Goal: Check status: Check status

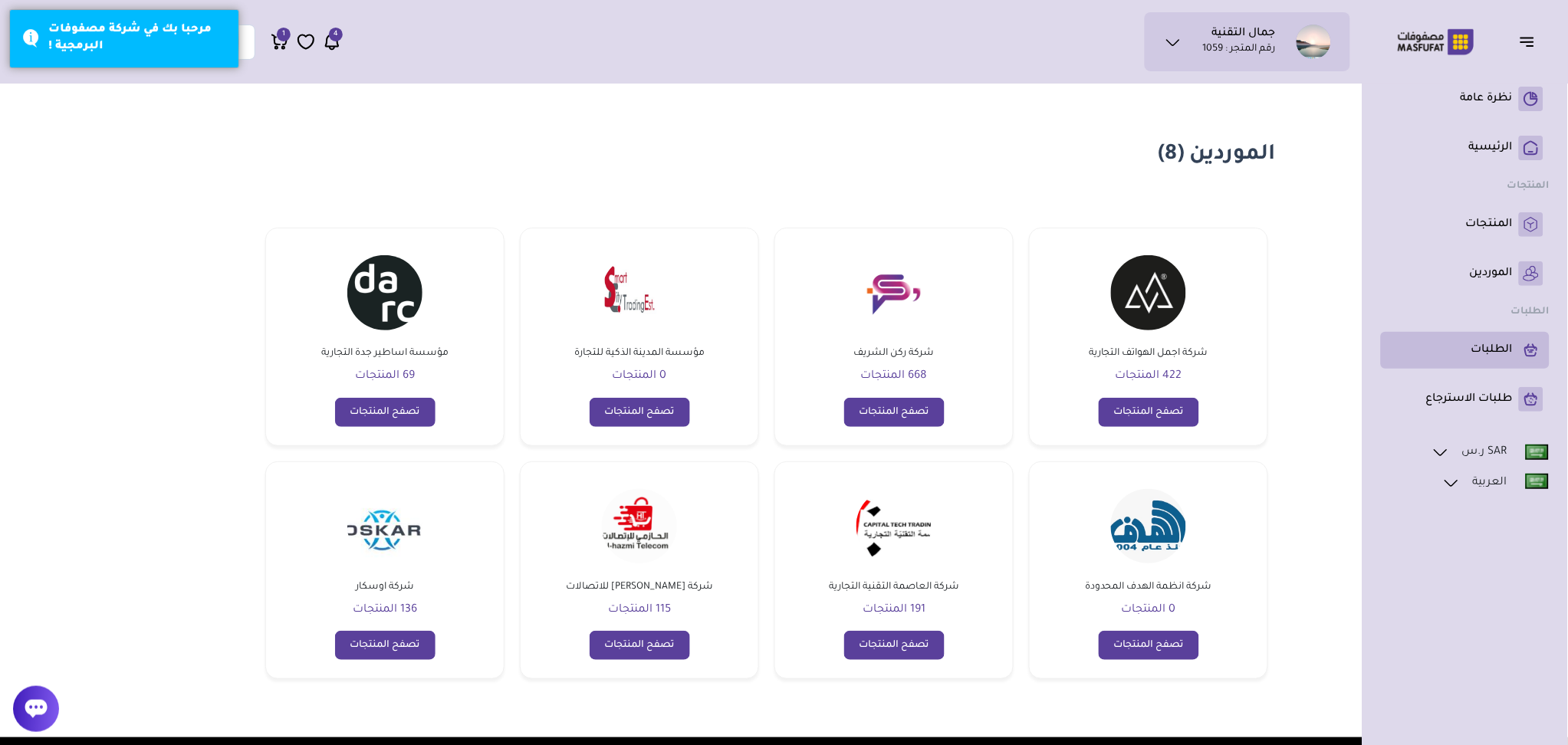
click at [1489, 343] on p "الطلبات" at bounding box center [1491, 350] width 41 height 15
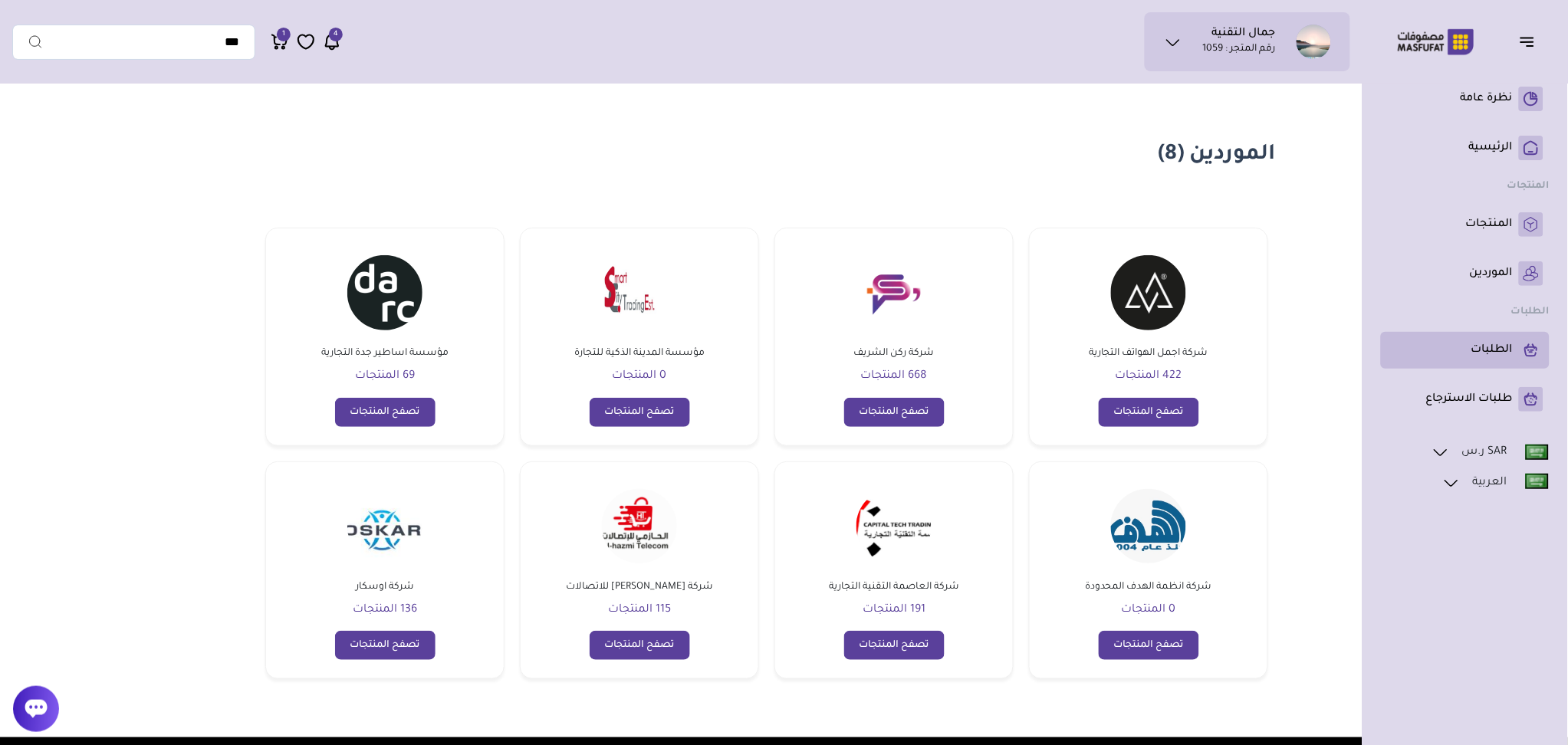
click at [1497, 350] on p "الطلبات" at bounding box center [1491, 350] width 41 height 15
